Goal: Entertainment & Leisure: Browse casually

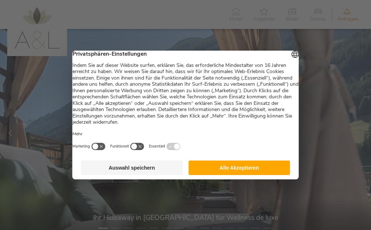
click at [236, 171] on button "Alle Akzeptieren" at bounding box center [239, 168] width 102 height 14
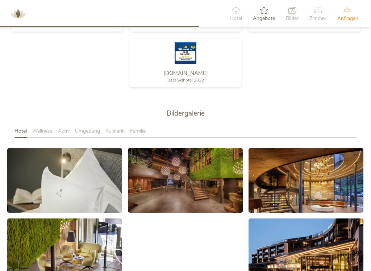
scroll to position [1076, 0]
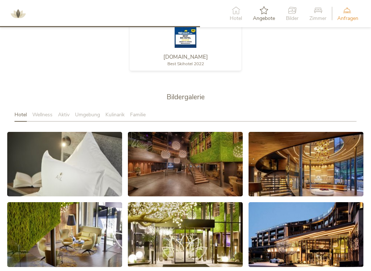
click at [177, 94] on span "Bildergalerie" at bounding box center [186, 96] width 38 height 9
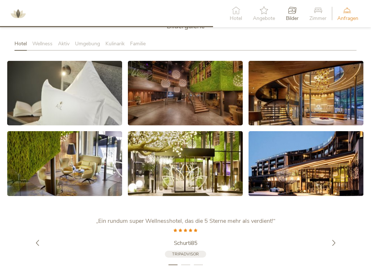
scroll to position [1147, 0]
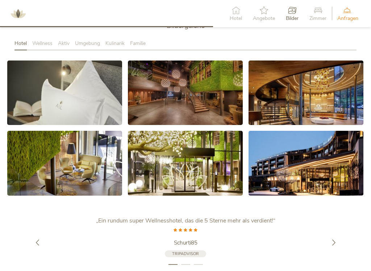
click at [68, 100] on link at bounding box center [64, 93] width 115 height 65
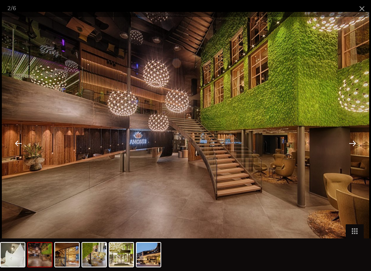
click at [363, 11] on span at bounding box center [362, 8] width 18 height 17
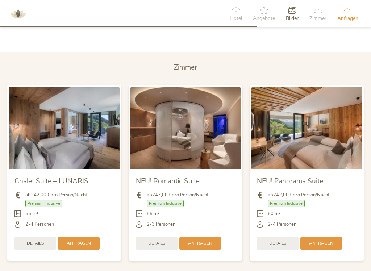
scroll to position [1381, 0]
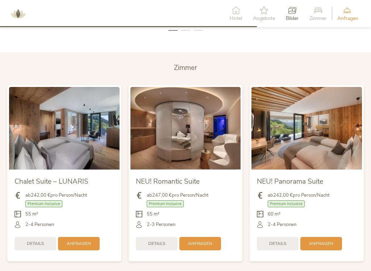
click at [285, 142] on img at bounding box center [306, 128] width 111 height 83
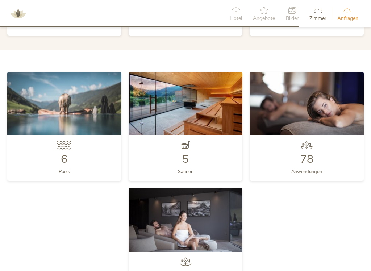
scroll to position [1607, 0]
click at [67, 110] on img at bounding box center [64, 104] width 114 height 64
click at [66, 153] on span "6" at bounding box center [64, 159] width 7 height 15
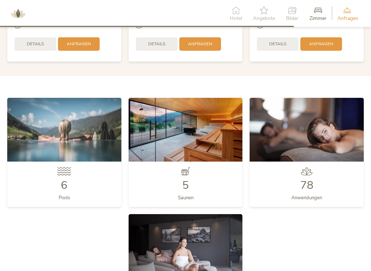
scroll to position [1577, 0]
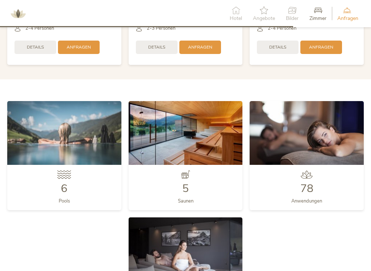
click at [55, 146] on img at bounding box center [64, 133] width 114 height 64
click at [66, 144] on img at bounding box center [64, 133] width 114 height 64
click at [76, 230] on div "6 Pools 5 Saunen 78 Anwendungen 100 % Erholung" at bounding box center [186, 213] width 364 height 233
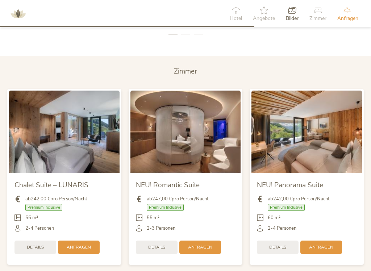
scroll to position [1389, 0]
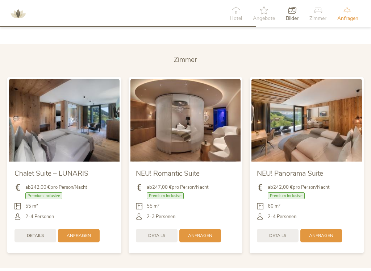
click at [286, 230] on span "Details" at bounding box center [277, 236] width 17 height 6
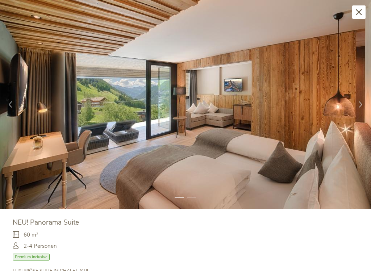
click at [363, 104] on icon at bounding box center [361, 104] width 6 height 6
click at [365, 101] on div at bounding box center [360, 104] width 21 height 21
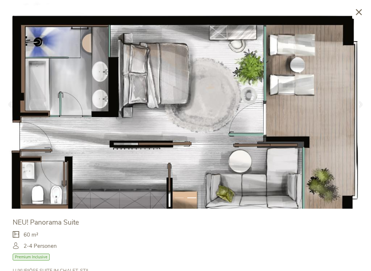
click at [363, 107] on div at bounding box center [360, 104] width 21 height 21
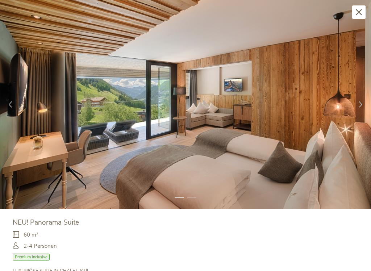
click at [357, 13] on icon at bounding box center [359, 12] width 6 height 6
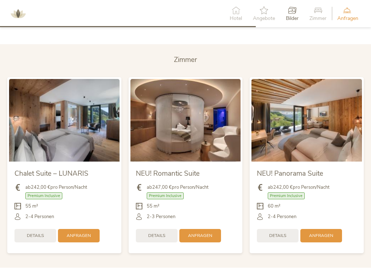
click at [36, 229] on div "Details" at bounding box center [35, 235] width 42 height 13
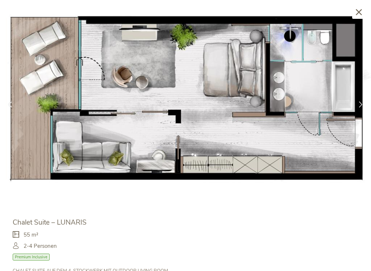
click at [358, 12] on icon at bounding box center [359, 12] width 6 height 6
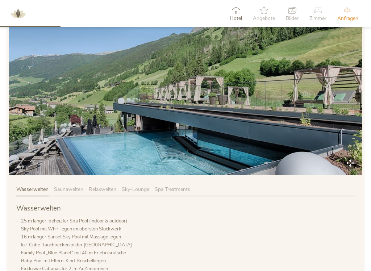
scroll to position [334, 0]
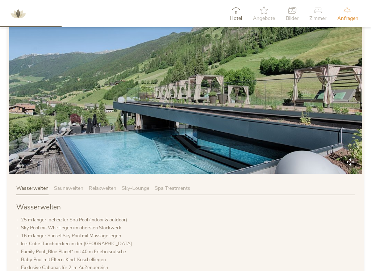
click at [70, 187] on span "Saunawelten" at bounding box center [68, 188] width 29 height 7
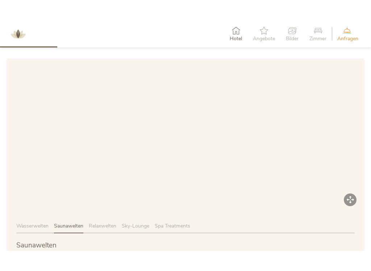
scroll to position [314, 0]
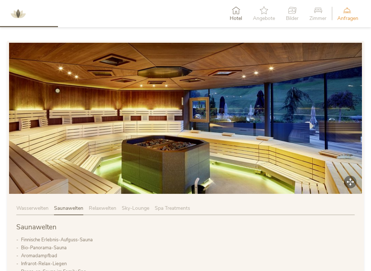
click at [352, 178] on img at bounding box center [185, 118] width 353 height 151
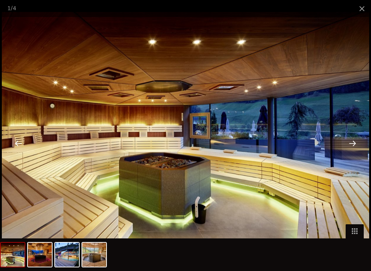
click at [353, 142] on div at bounding box center [352, 143] width 22 height 22
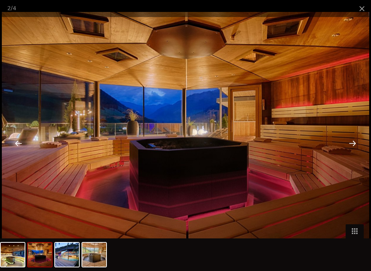
click at [356, 141] on div at bounding box center [352, 143] width 22 height 22
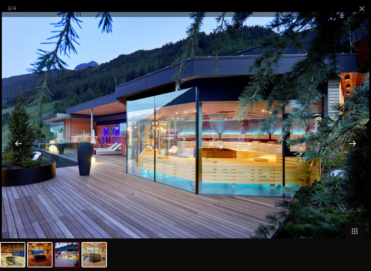
click at [353, 142] on div at bounding box center [352, 143] width 22 height 22
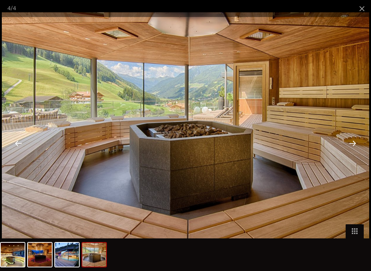
click at [353, 143] on div at bounding box center [352, 143] width 22 height 22
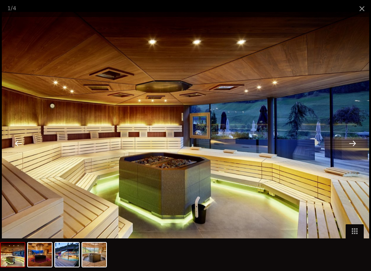
click at [362, 9] on span at bounding box center [362, 8] width 18 height 17
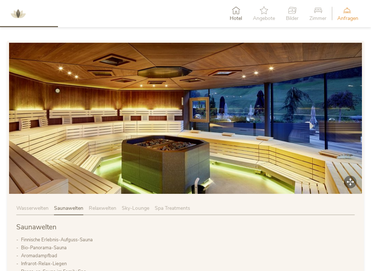
click at [34, 211] on span "Wasserwelten" at bounding box center [32, 208] width 32 height 7
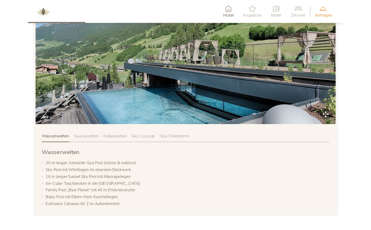
scroll to position [346, 0]
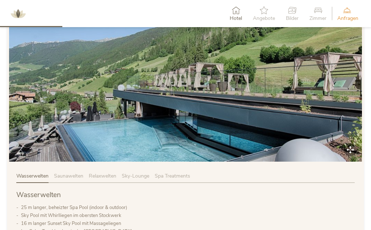
click at [352, 147] on img at bounding box center [185, 86] width 353 height 151
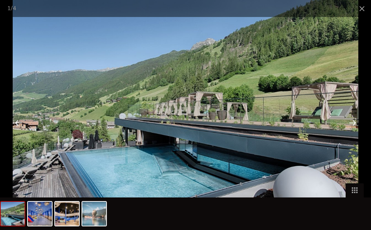
click at [355, 123] on div at bounding box center [352, 123] width 22 height 22
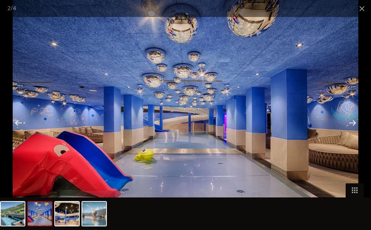
click at [356, 123] on div at bounding box center [352, 123] width 22 height 22
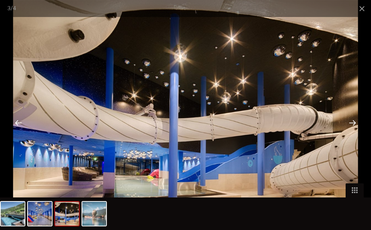
click at [355, 121] on div at bounding box center [352, 123] width 22 height 22
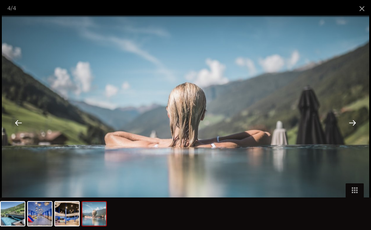
click at [351, 122] on div at bounding box center [352, 123] width 22 height 22
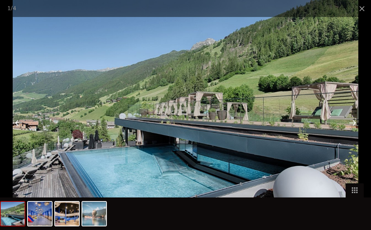
click at [353, 126] on div at bounding box center [352, 123] width 22 height 22
